Goal: Book appointment/travel/reservation

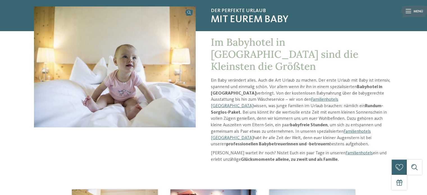
scroll to position [48, 0]
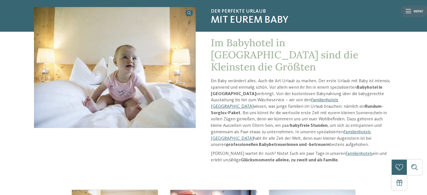
click at [294, 98] on link "Familienhotels [GEOGRAPHIC_DATA]" at bounding box center [274, 103] width 127 height 11
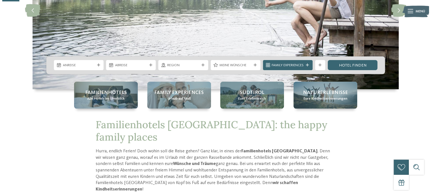
scroll to position [72, 0]
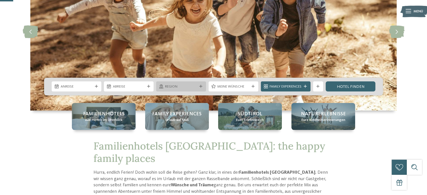
click at [202, 86] on icon at bounding box center [200, 86] width 3 height 3
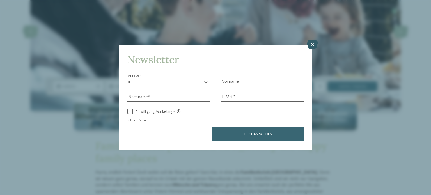
click at [311, 45] on icon at bounding box center [312, 44] width 11 height 9
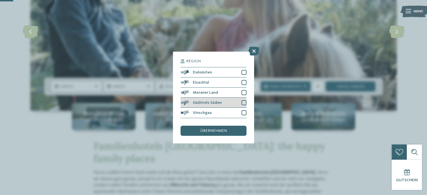
click at [242, 103] on div at bounding box center [243, 102] width 5 height 5
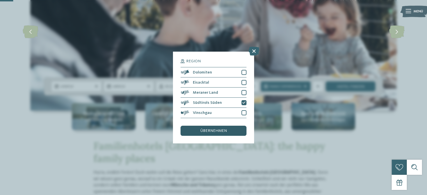
click at [210, 132] on span "übernehmen" at bounding box center [213, 131] width 26 height 4
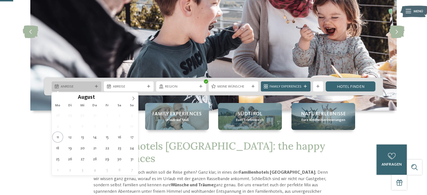
click at [71, 86] on span "Anreise" at bounding box center [77, 86] width 32 height 5
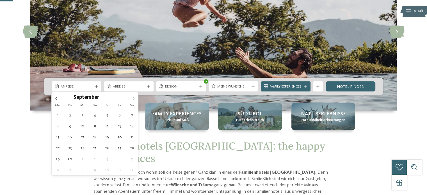
click at [134, 97] on icon at bounding box center [133, 99] width 4 height 4
type div "15.09.2025"
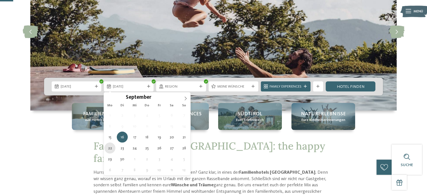
type div "22.09.2025"
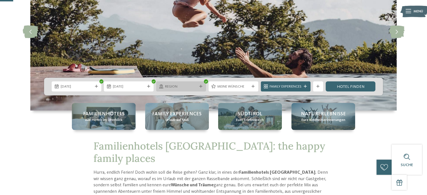
click at [199, 88] on div "Region" at bounding box center [181, 86] width 50 height 10
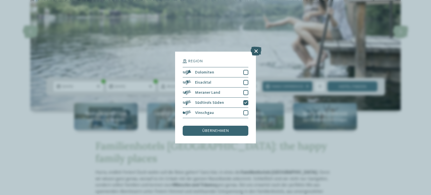
click at [256, 53] on icon at bounding box center [256, 51] width 11 height 9
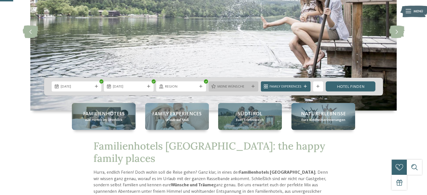
click at [230, 90] on div "Meine Wünsche" at bounding box center [234, 86] width 50 height 10
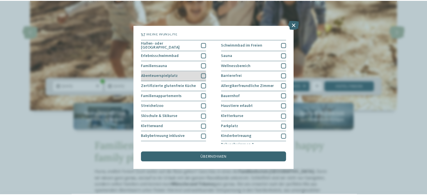
scroll to position [0, 0]
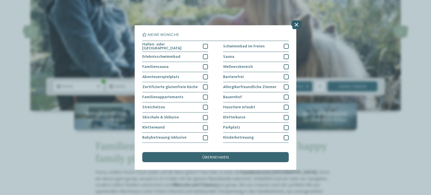
click at [294, 23] on icon at bounding box center [296, 24] width 11 height 9
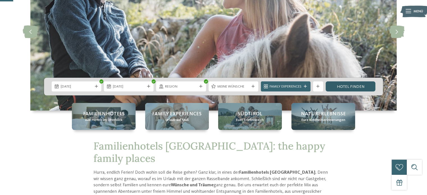
click at [342, 86] on link "Hotel finden" at bounding box center [351, 86] width 50 height 10
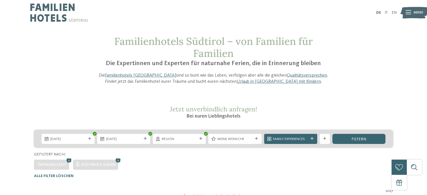
click at [287, 136] on main "Familienhotels Südtirol – von Familien für Familien Die Expertinnen und Experte…" at bounding box center [213, 154] width 427 height 239
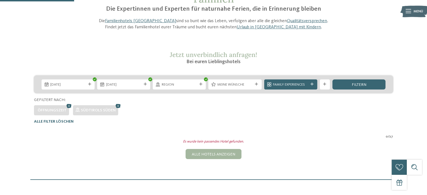
scroll to position [54, 0]
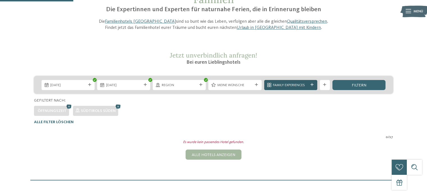
click at [283, 84] on span "Family Experiences" at bounding box center [290, 85] width 35 height 5
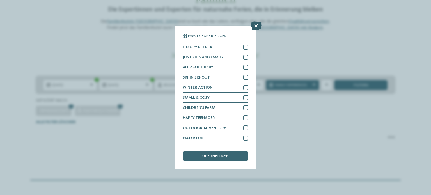
click at [256, 28] on icon at bounding box center [256, 26] width 11 height 9
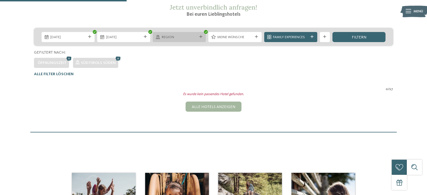
scroll to position [93, 0]
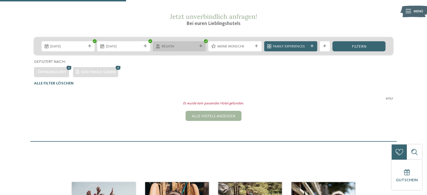
click at [193, 48] on span "Region" at bounding box center [179, 46] width 35 height 5
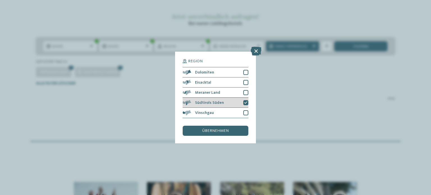
click at [248, 103] on div at bounding box center [245, 102] width 5 height 5
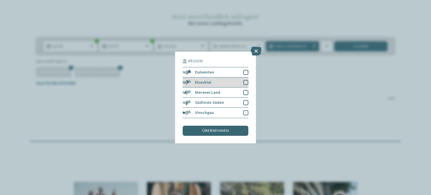
click at [246, 81] on div at bounding box center [245, 82] width 5 height 5
click at [220, 129] on span "übernehmen" at bounding box center [215, 131] width 26 height 4
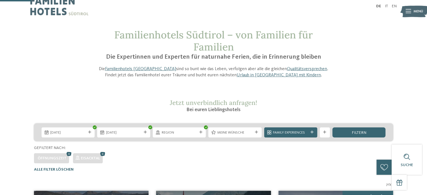
scroll to position [0, 0]
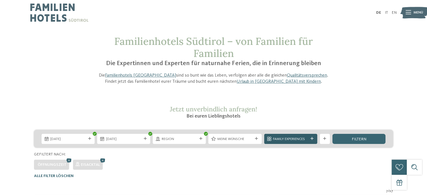
click at [292, 140] on span "Family Experiences" at bounding box center [290, 139] width 35 height 5
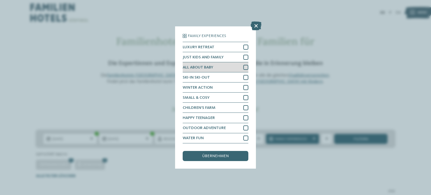
click at [247, 67] on div at bounding box center [245, 67] width 5 height 5
click at [206, 155] on span "übernehmen" at bounding box center [215, 156] width 26 height 4
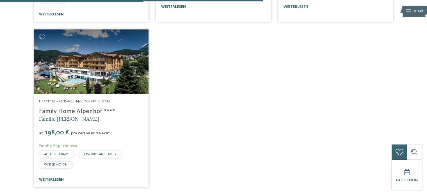
scroll to position [398, 0]
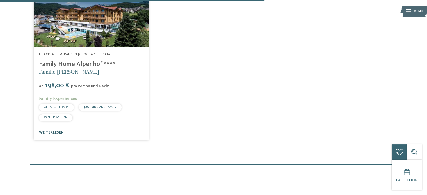
click at [53, 131] on link "weiterlesen" at bounding box center [51, 132] width 25 height 4
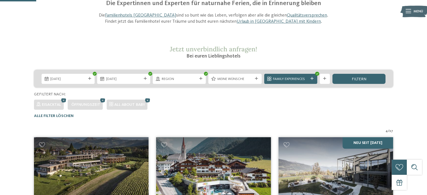
scroll to position [54, 0]
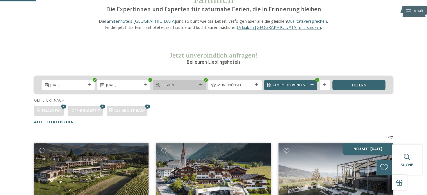
click at [200, 89] on div "Region" at bounding box center [179, 85] width 53 height 10
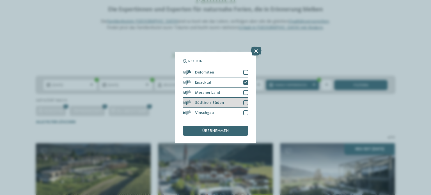
click at [223, 104] on div "Südtirols Süden" at bounding box center [216, 103] width 66 height 10
click at [216, 129] on span "übernehmen" at bounding box center [215, 131] width 26 height 4
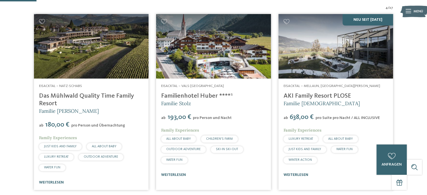
scroll to position [53, 0]
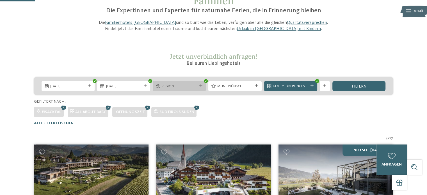
click at [199, 88] on div "Region" at bounding box center [179, 86] width 53 height 10
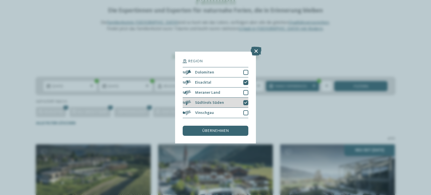
click at [246, 103] on icon at bounding box center [245, 102] width 3 height 3
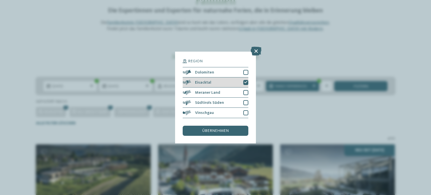
click at [246, 81] on icon at bounding box center [245, 82] width 3 height 3
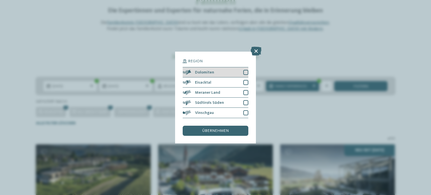
click at [245, 72] on div at bounding box center [245, 72] width 5 height 5
click at [210, 133] on div "übernehmen" at bounding box center [216, 131] width 66 height 10
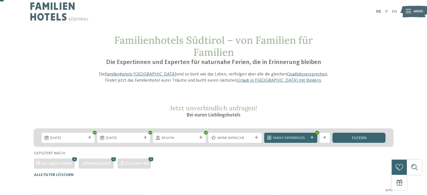
scroll to position [0, 0]
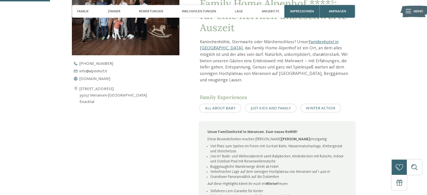
scroll to position [201, 0]
